Goal: Information Seeking & Learning: Learn about a topic

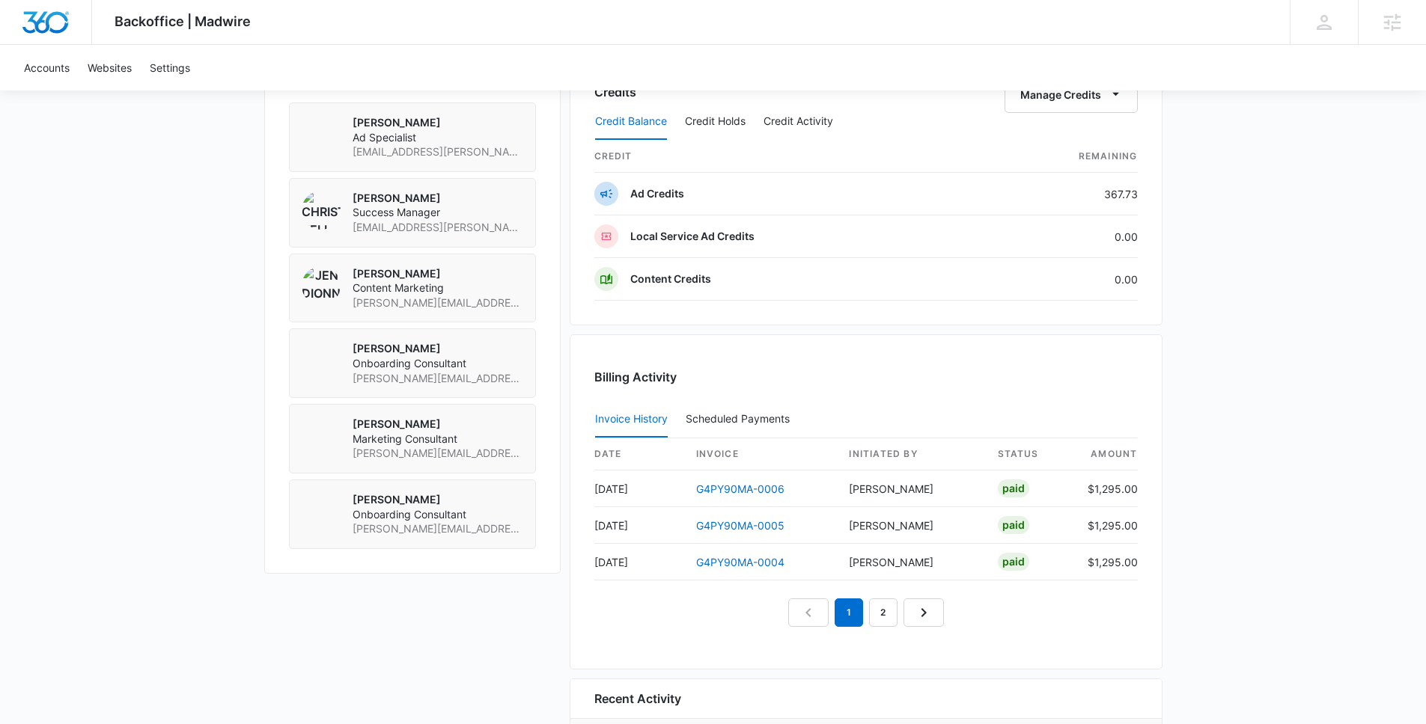
scroll to position [1250, 0]
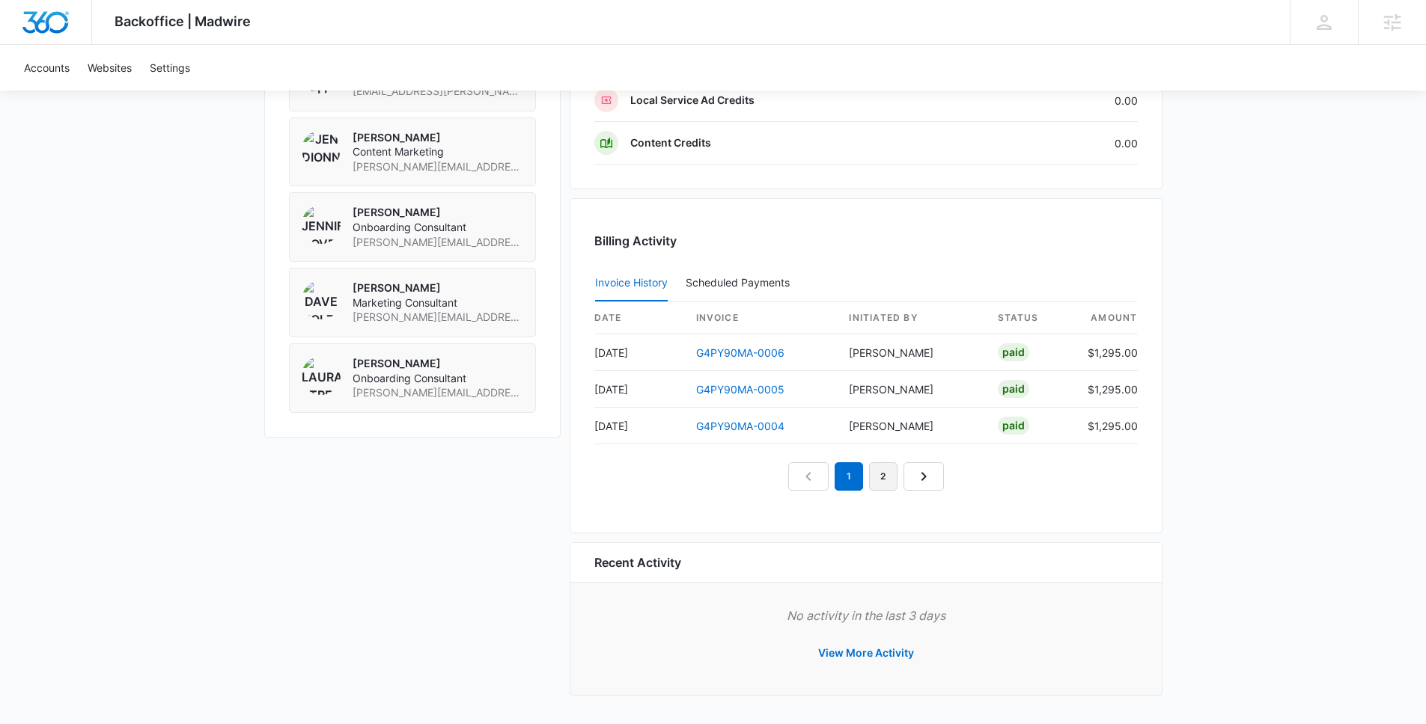
click at [886, 474] on link "2" at bounding box center [883, 477] width 28 height 28
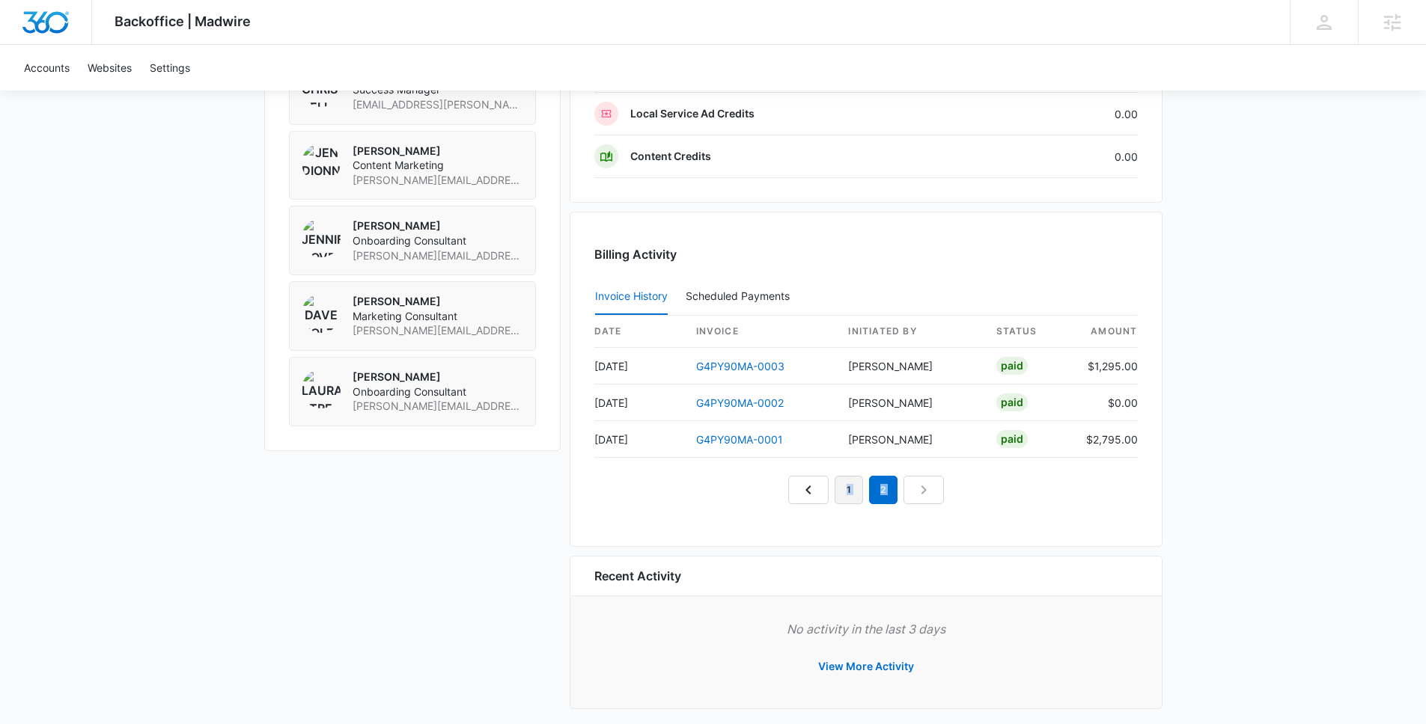
click at [845, 486] on link "1" at bounding box center [848, 490] width 28 height 28
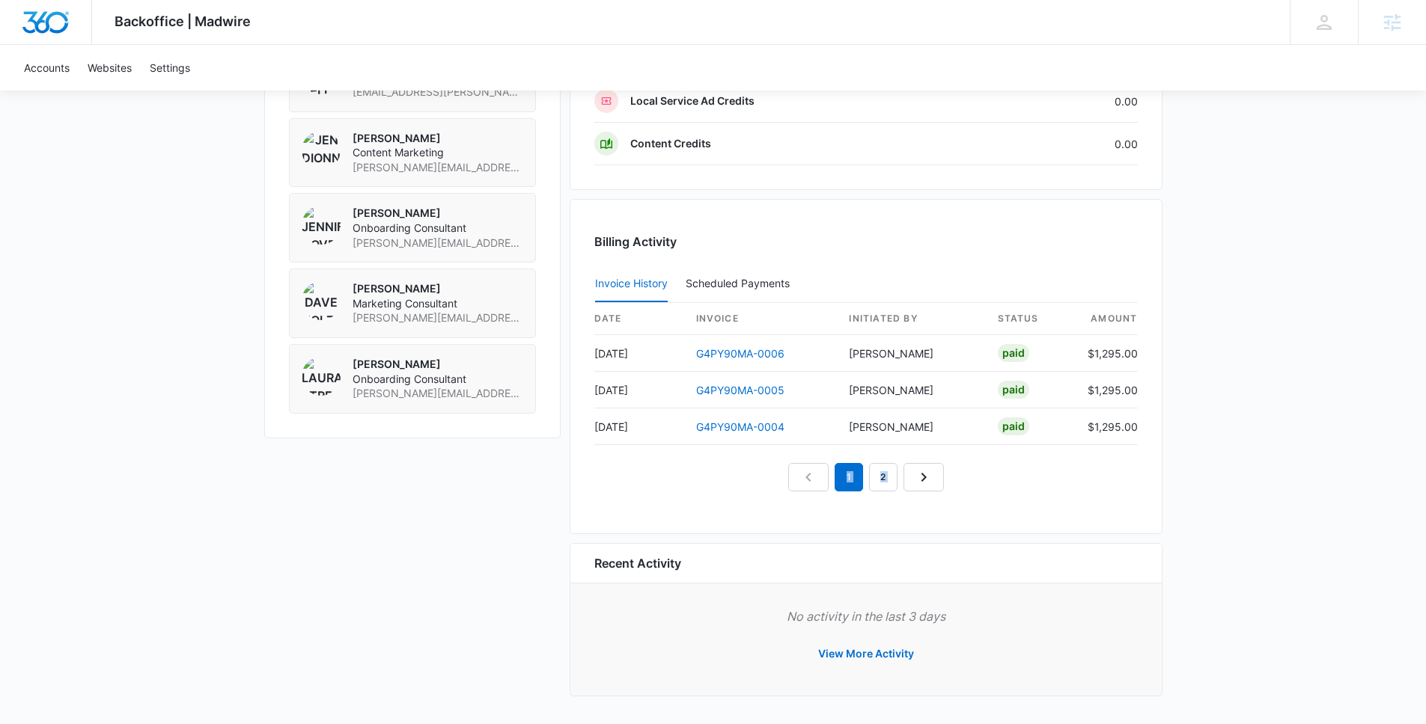
scroll to position [1247, 0]
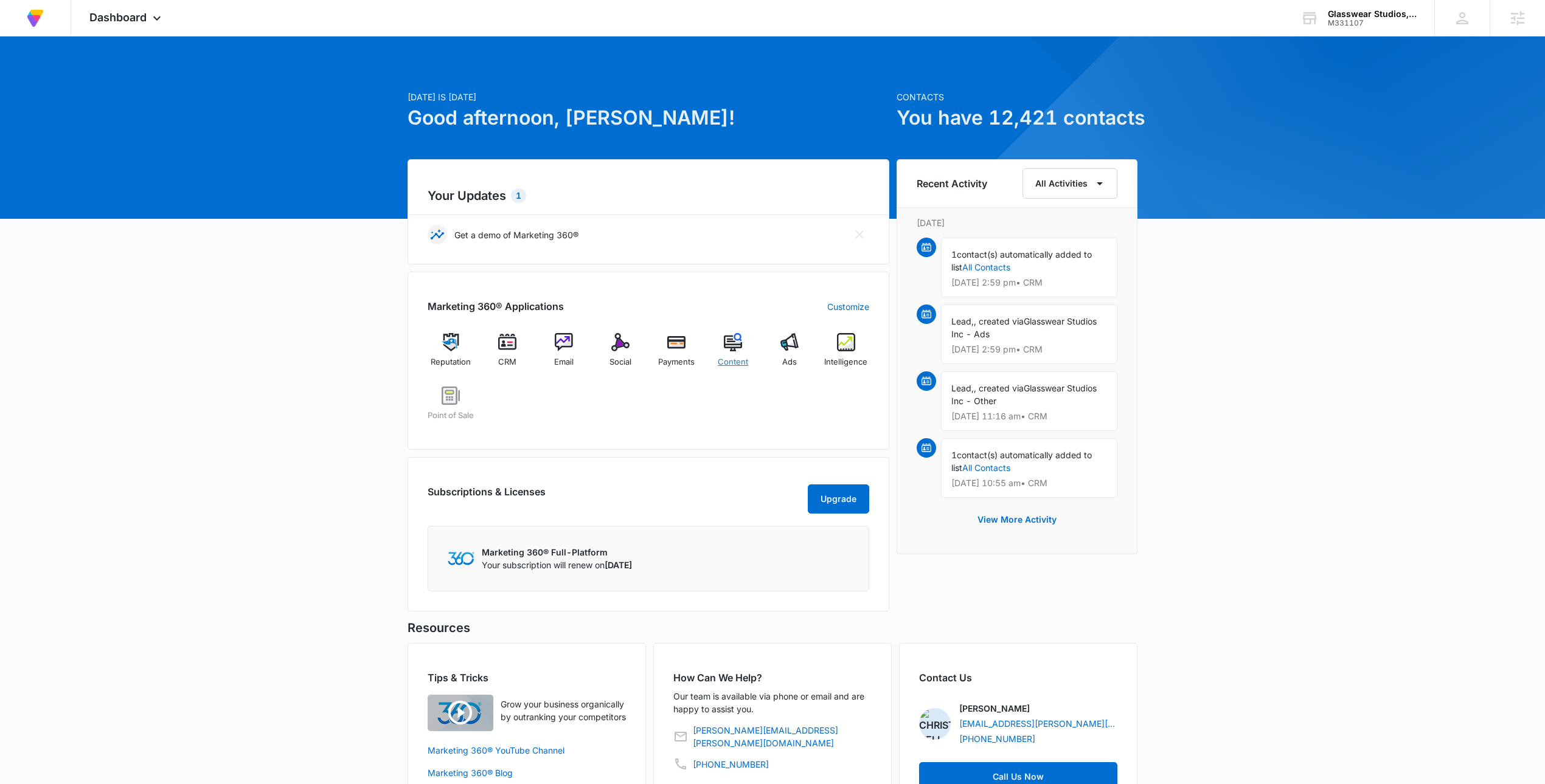
click at [733, 356] on div "Content" at bounding box center [733, 355] width 47 height 44
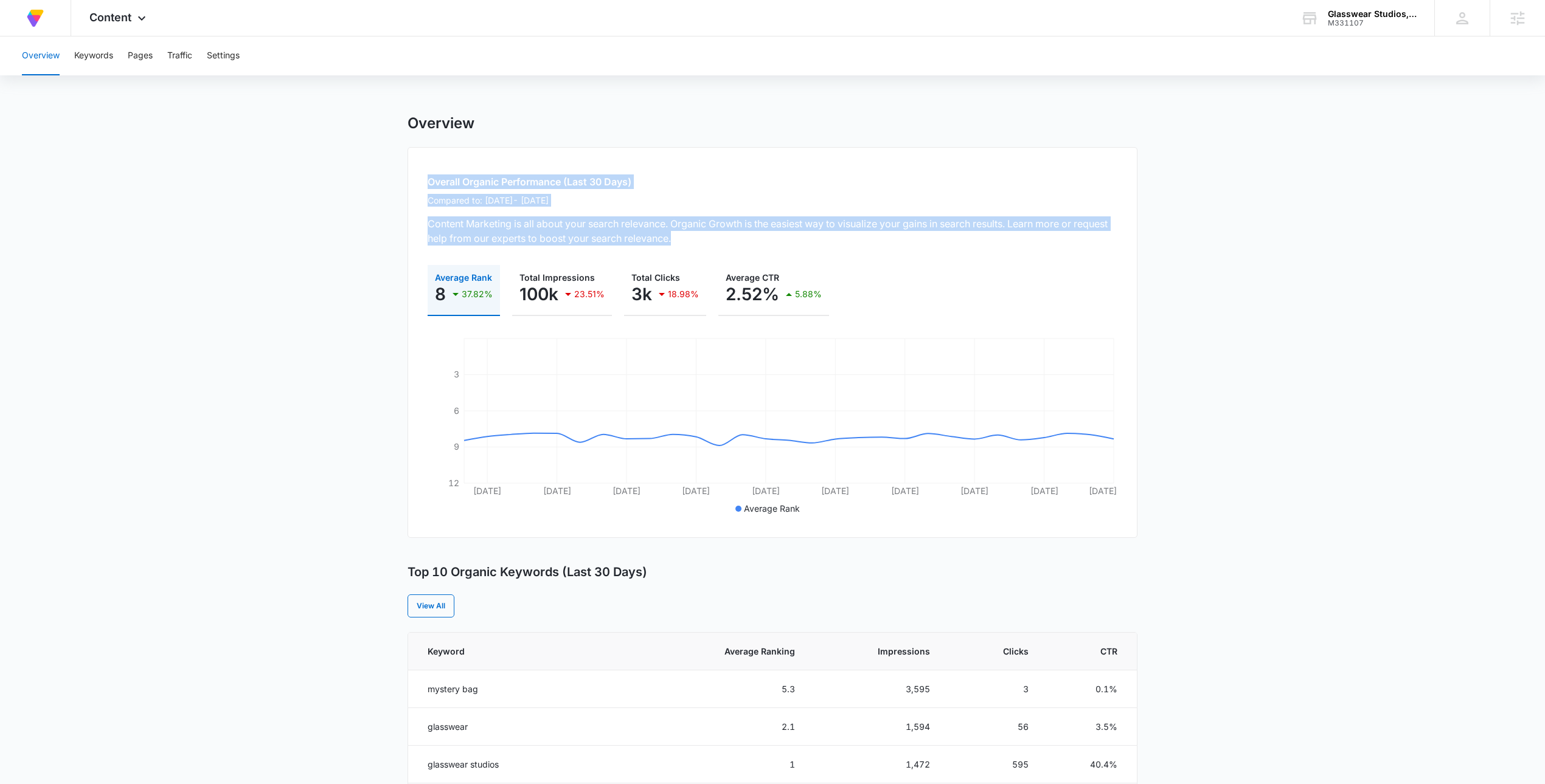
drag, startPoint x: 720, startPoint y: 239, endPoint x: 427, endPoint y: 184, distance: 298.1
click at [427, 184] on div "Overall Organic Performance (Last 30 Days) Compared to: [DATE] - [DATE] Content…" at bounding box center [772, 342] width 730 height 391
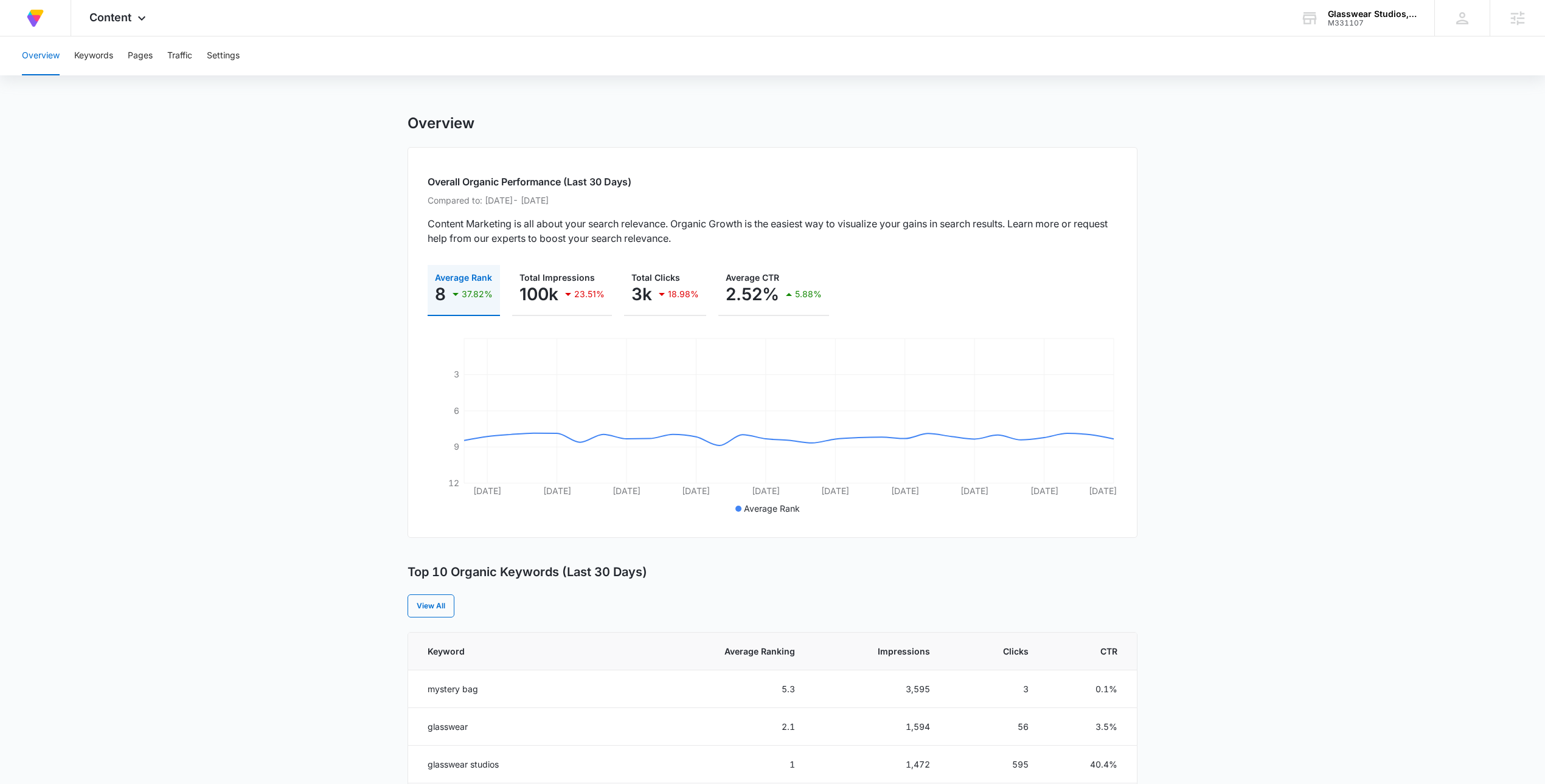
click at [1183, 248] on main "Overview Overall Organic Performance (Last 30 Days) Compared to: [DATE] - [DATE…" at bounding box center [772, 708] width 1545 height 1188
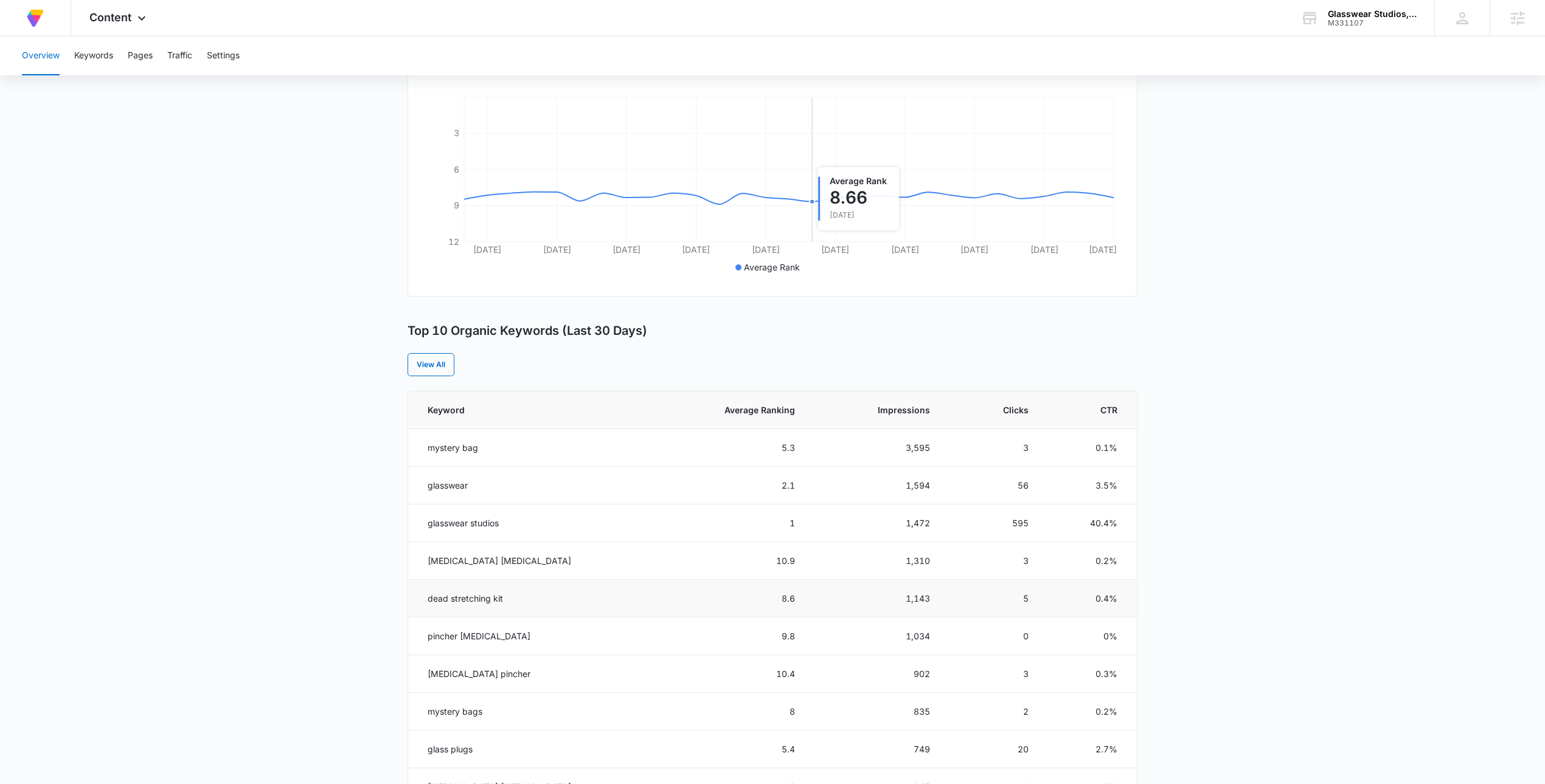
scroll to position [348, 0]
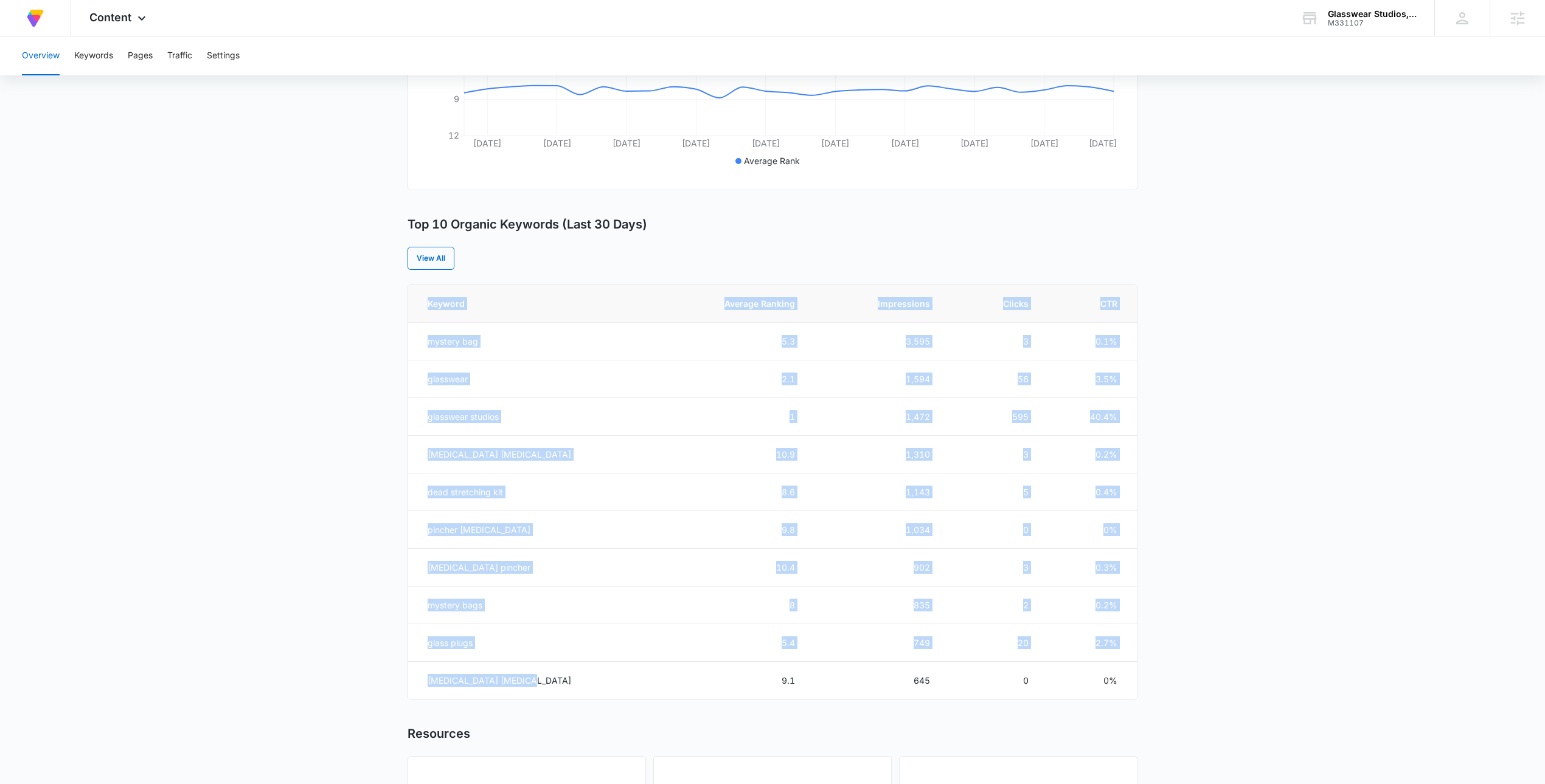
drag, startPoint x: 542, startPoint y: 678, endPoint x: 403, endPoint y: 635, distance: 145.5
click at [404, 639] on main "Overview Overall Organic Performance (Last 30 Days) Compared to: [DATE] - [DATE…" at bounding box center [772, 361] width 1545 height 1188
click at [461, 646] on td "glass plugs" at bounding box center [529, 643] width 242 height 37
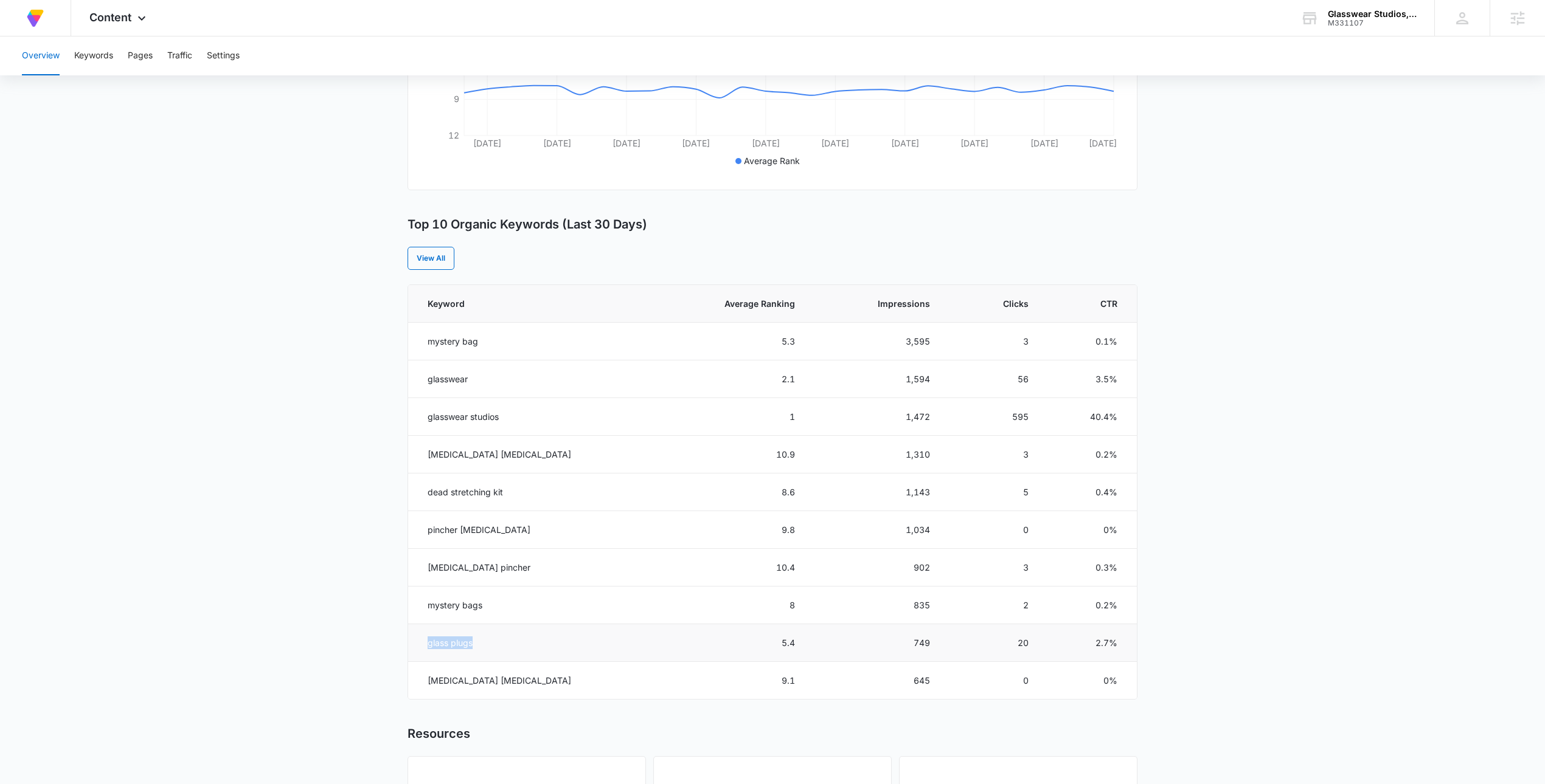
drag, startPoint x: 499, startPoint y: 644, endPoint x: 422, endPoint y: 637, distance: 77.3
click at [418, 639] on td "glass plugs" at bounding box center [529, 643] width 242 height 37
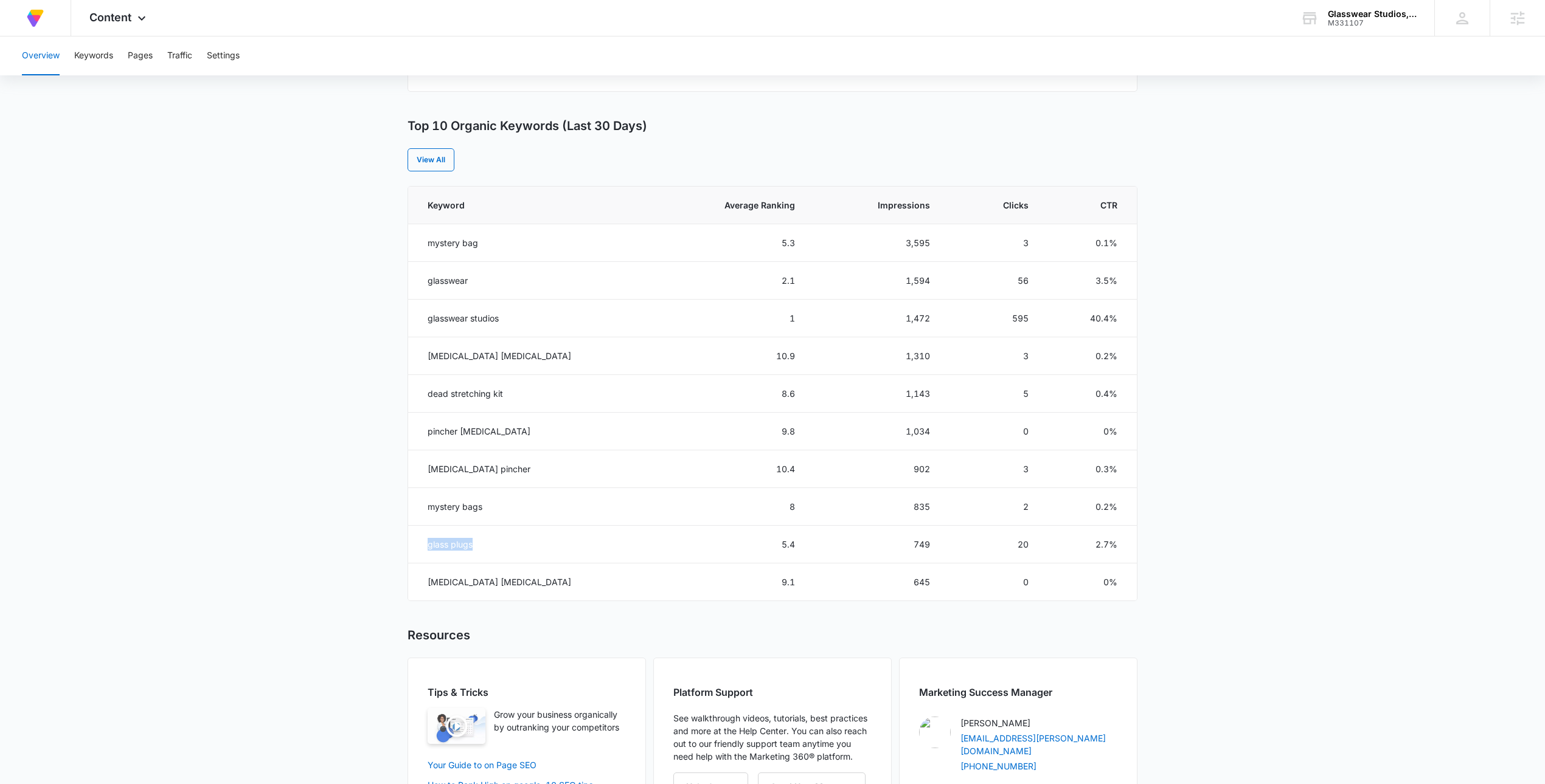
scroll to position [511, 0]
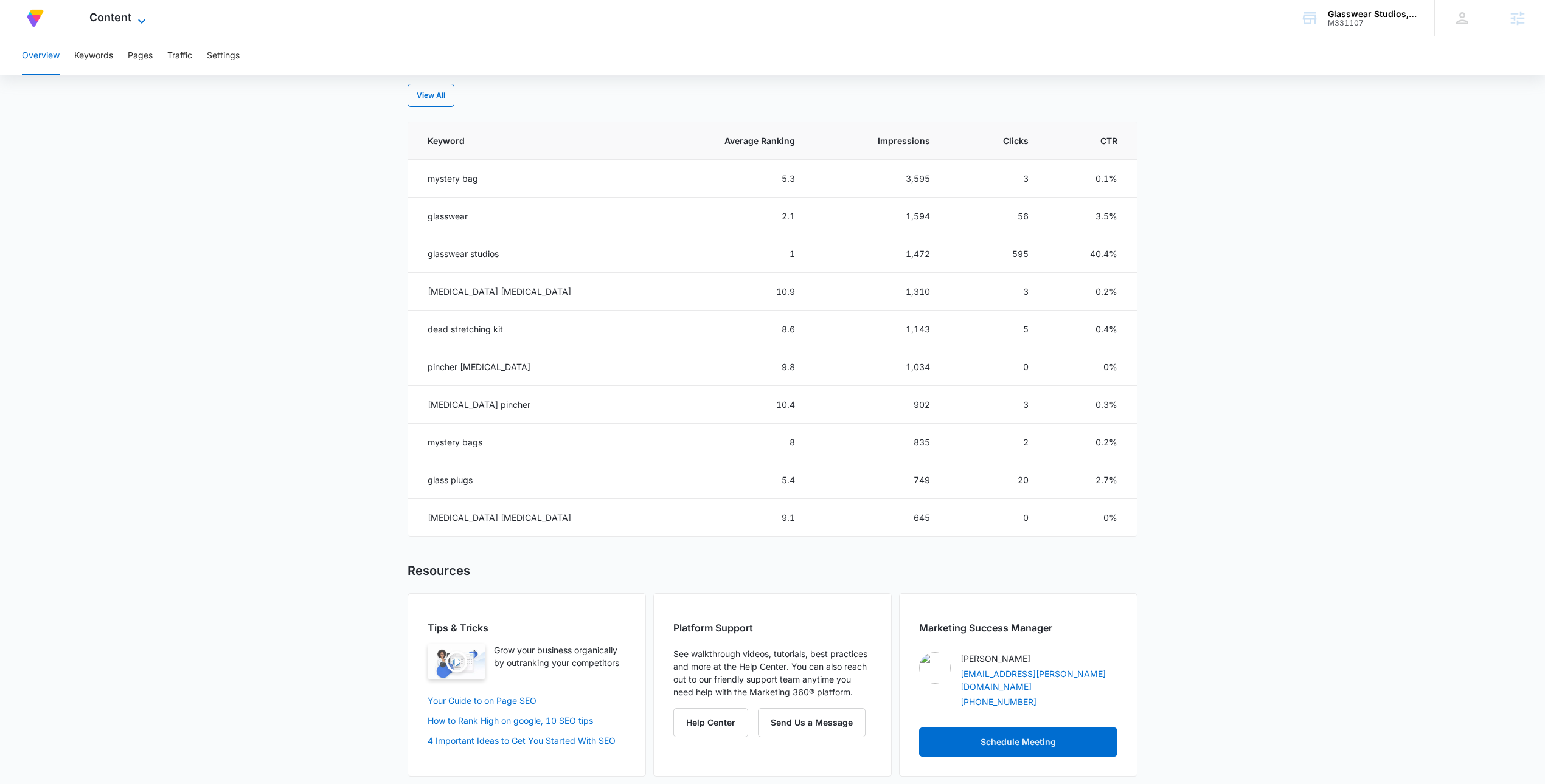
click at [92, 16] on span "Content" at bounding box center [111, 17] width 42 height 13
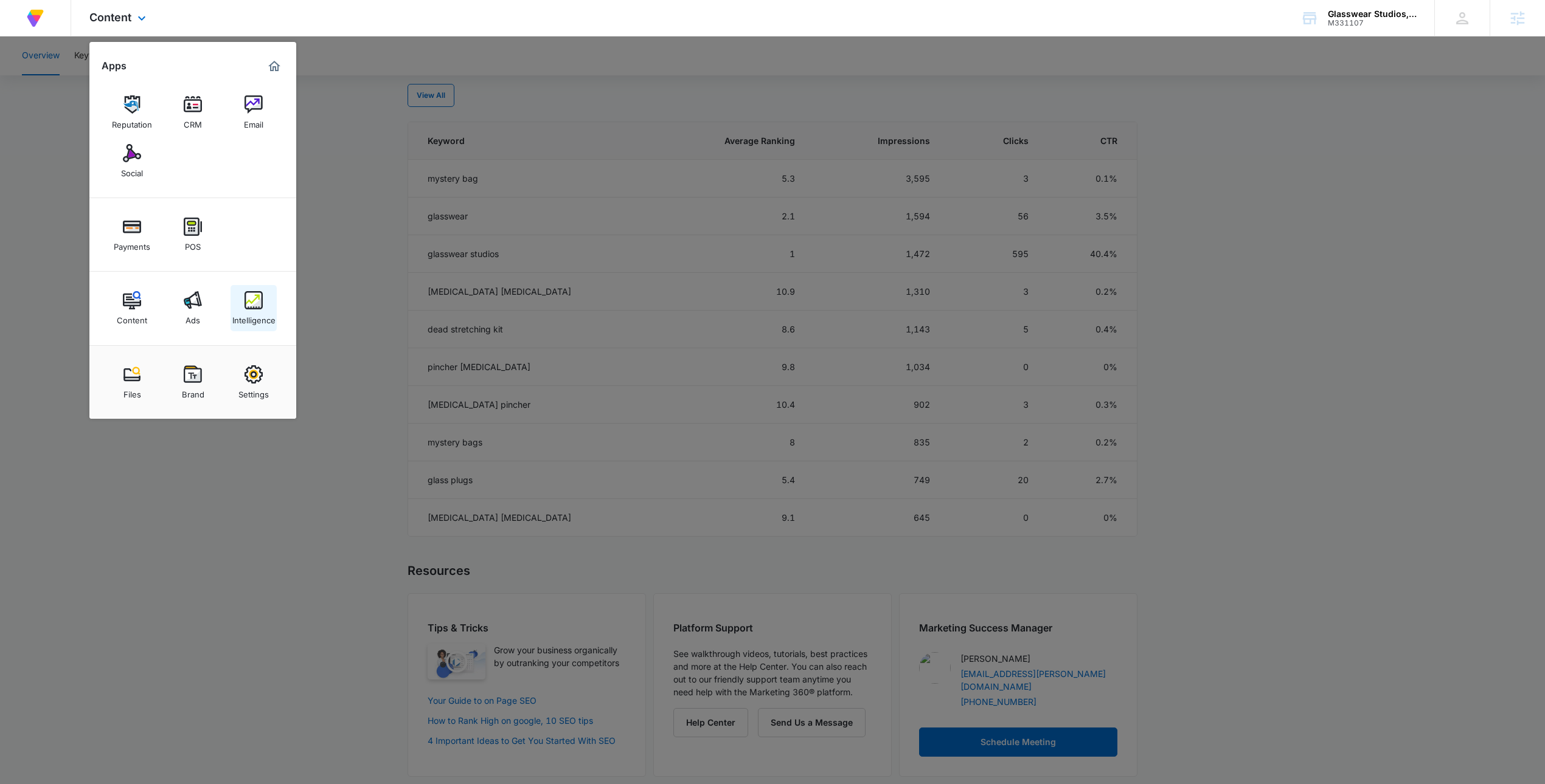
click at [247, 303] on img at bounding box center [254, 300] width 18 height 18
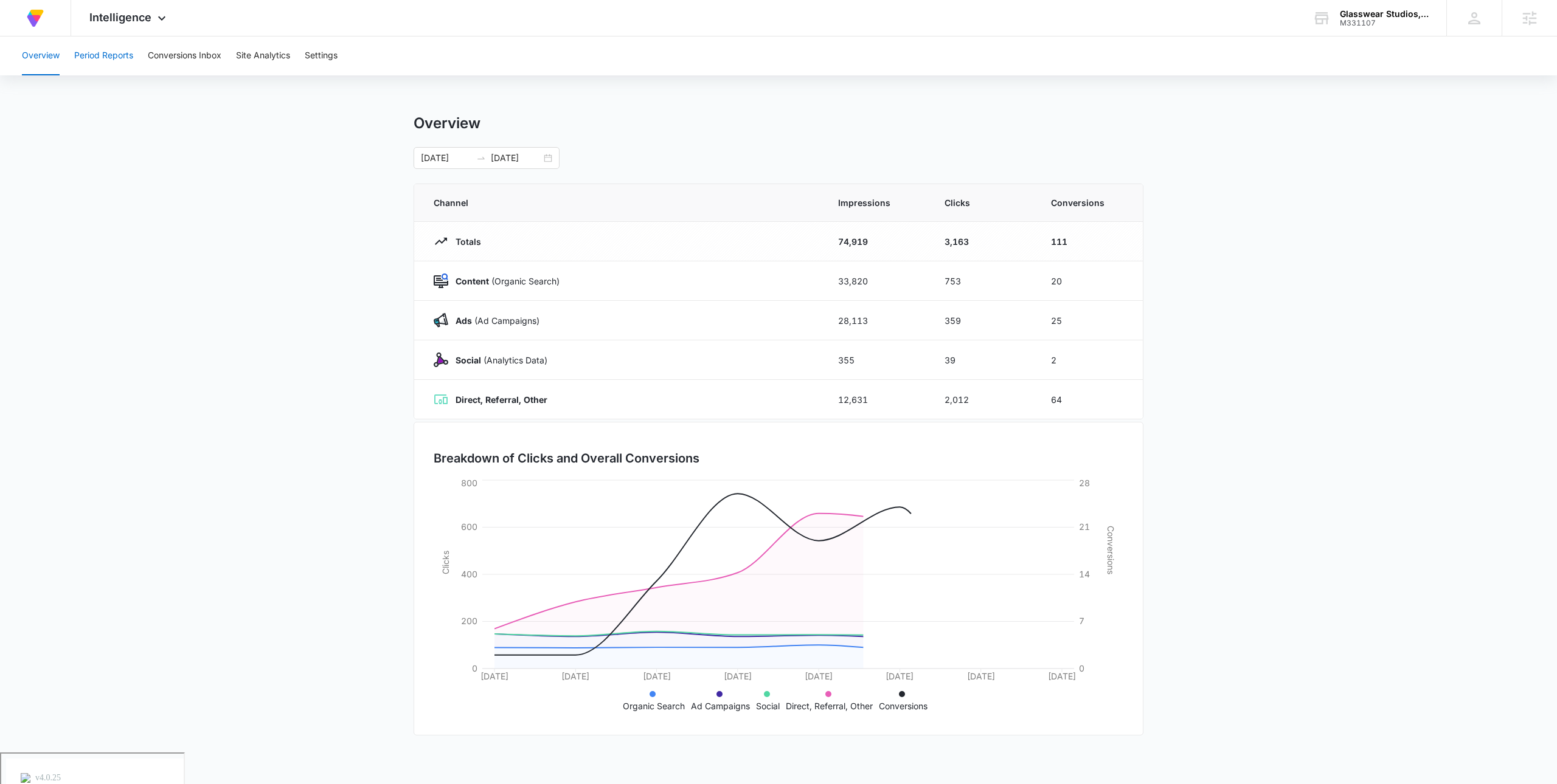
click at [96, 53] on button "Period Reports" at bounding box center [103, 56] width 59 height 39
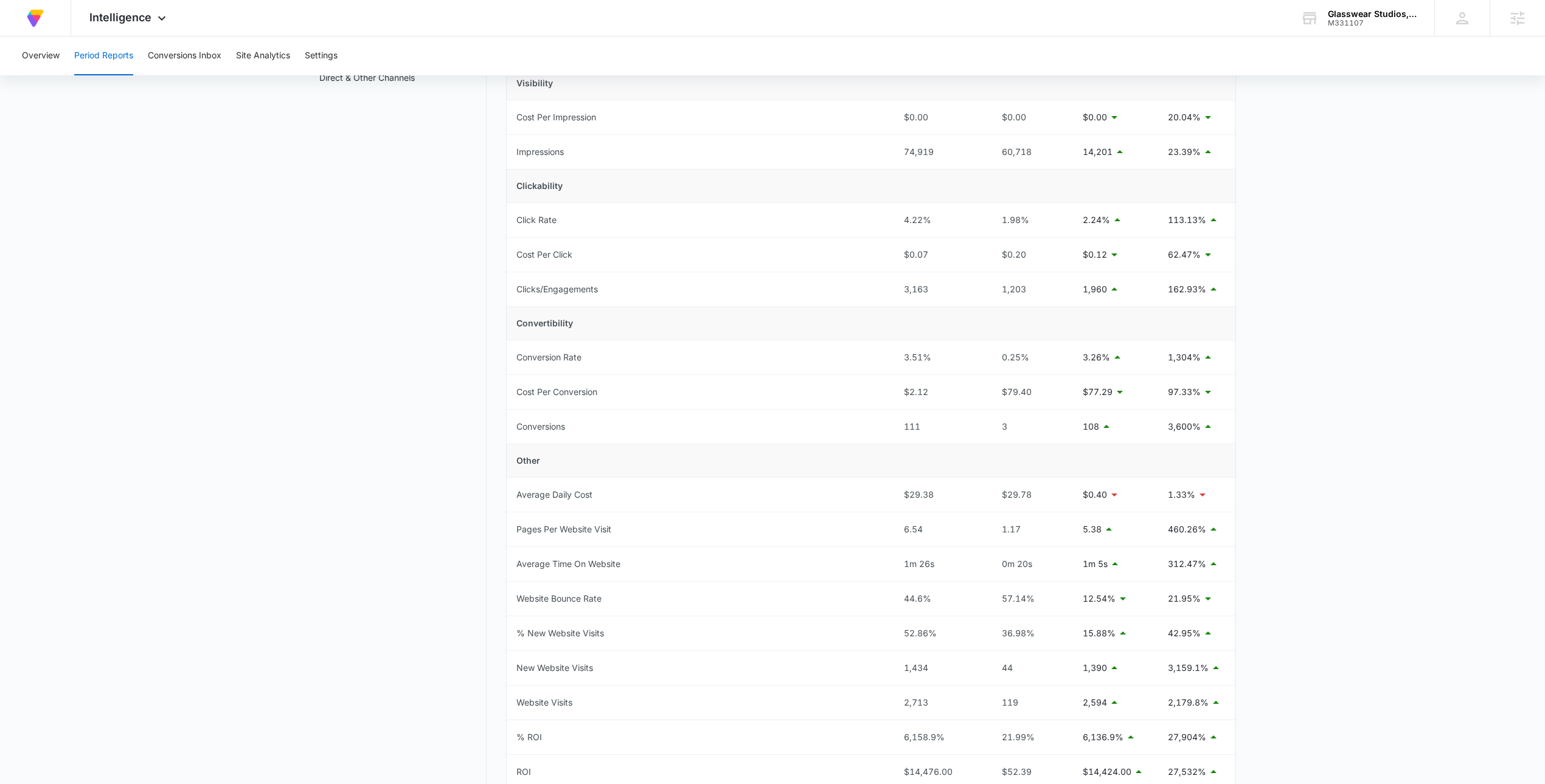
scroll to position [289, 0]
